Goal: Register for event/course

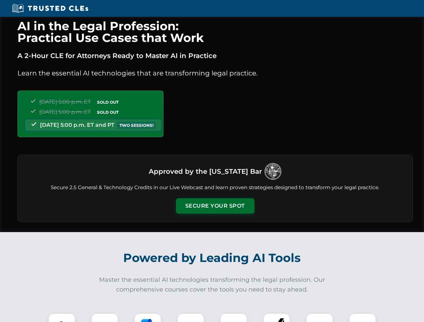
click at [215, 206] on button "Secure Your Spot" at bounding box center [215, 205] width 79 height 15
click at [62, 318] on img at bounding box center [61, 326] width 19 height 19
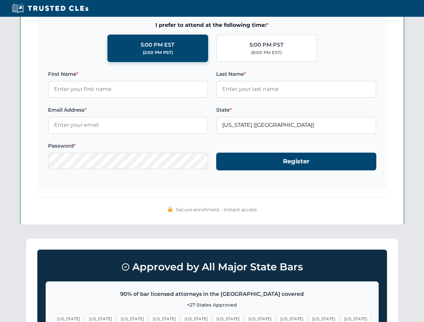
click at [246, 318] on span "[US_STATE]" at bounding box center [260, 319] width 29 height 10
click at [309, 318] on span "[US_STATE]" at bounding box center [323, 319] width 29 height 10
